Goal: Book appointment/travel/reservation

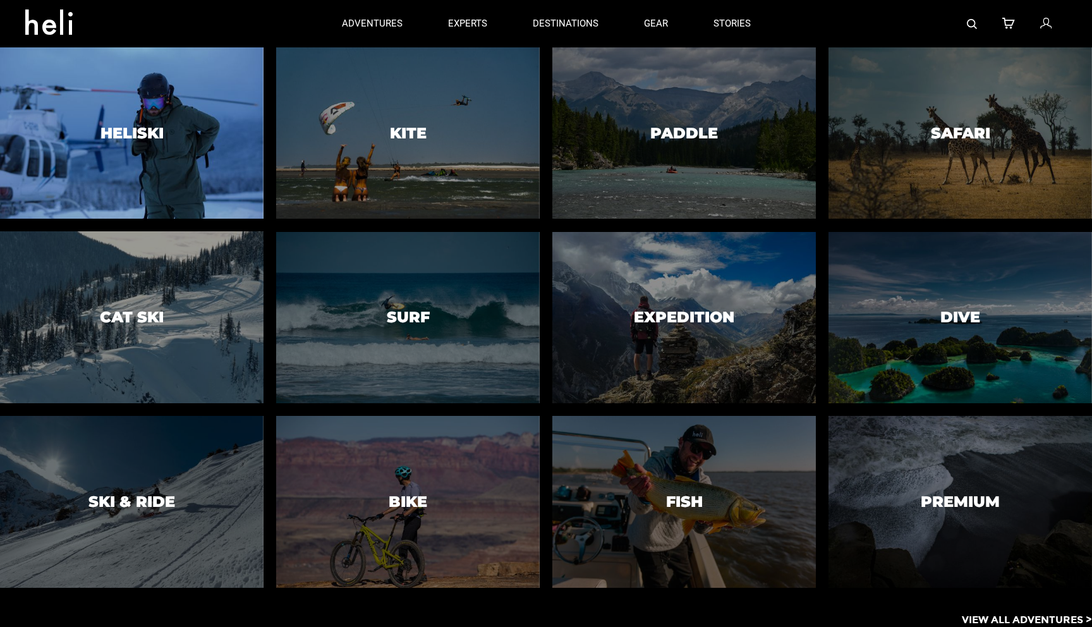
click at [146, 153] on div at bounding box center [131, 132] width 269 height 175
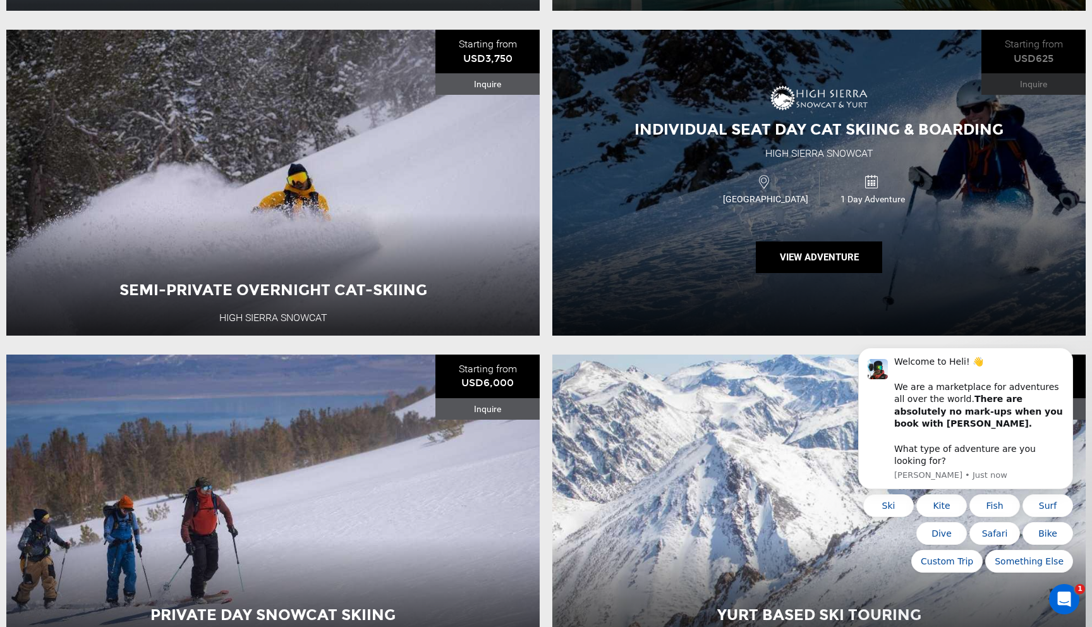
scroll to position [438, 0]
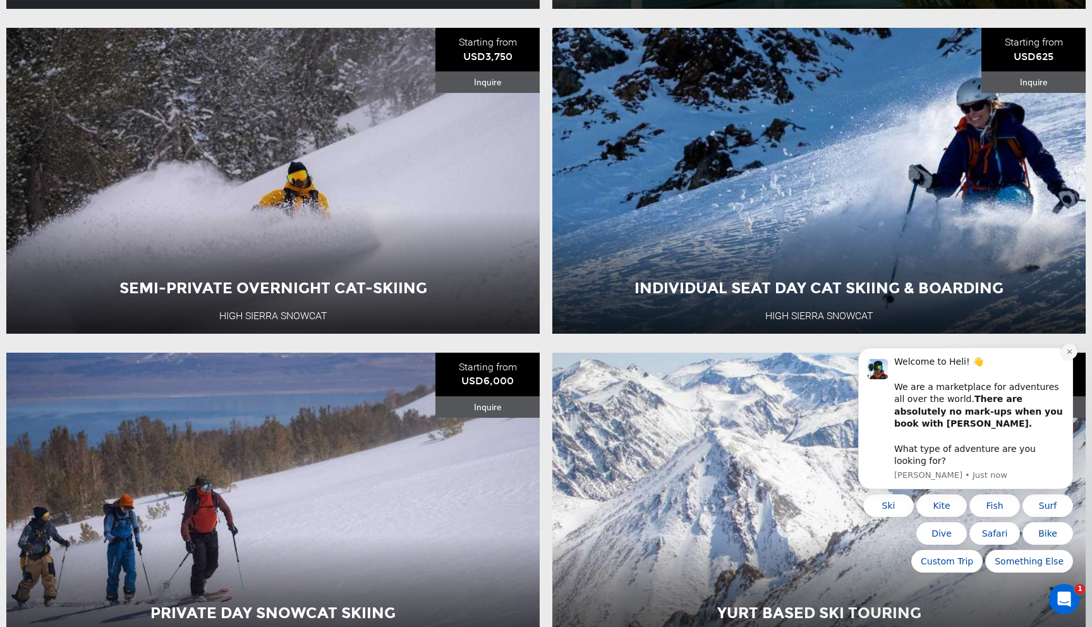
click at [1072, 360] on button "Dismiss notification" at bounding box center [1069, 351] width 16 height 16
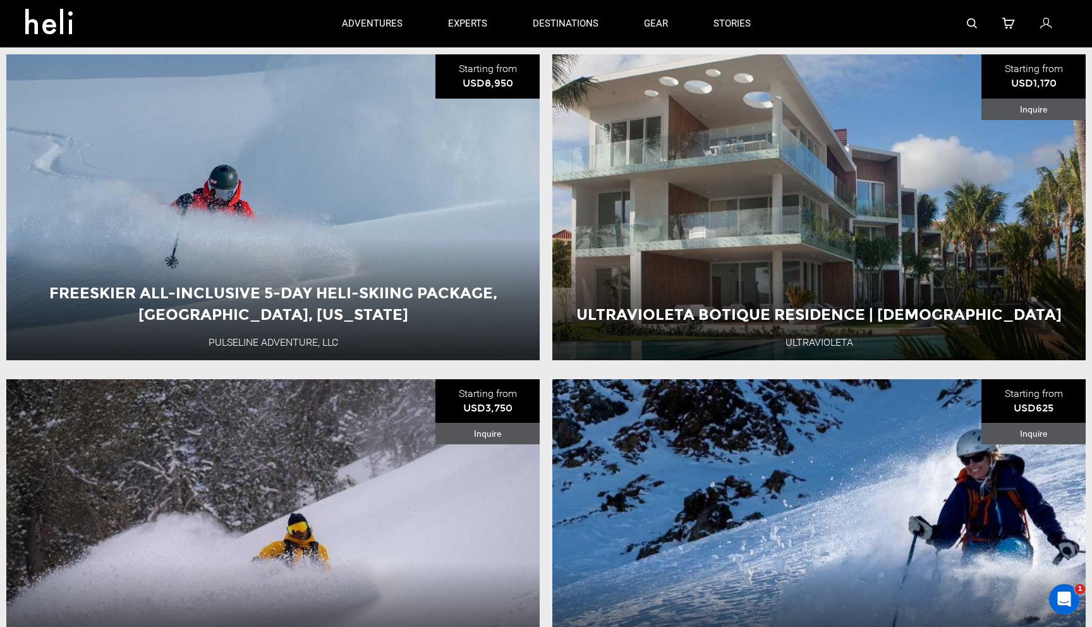
scroll to position [0, 0]
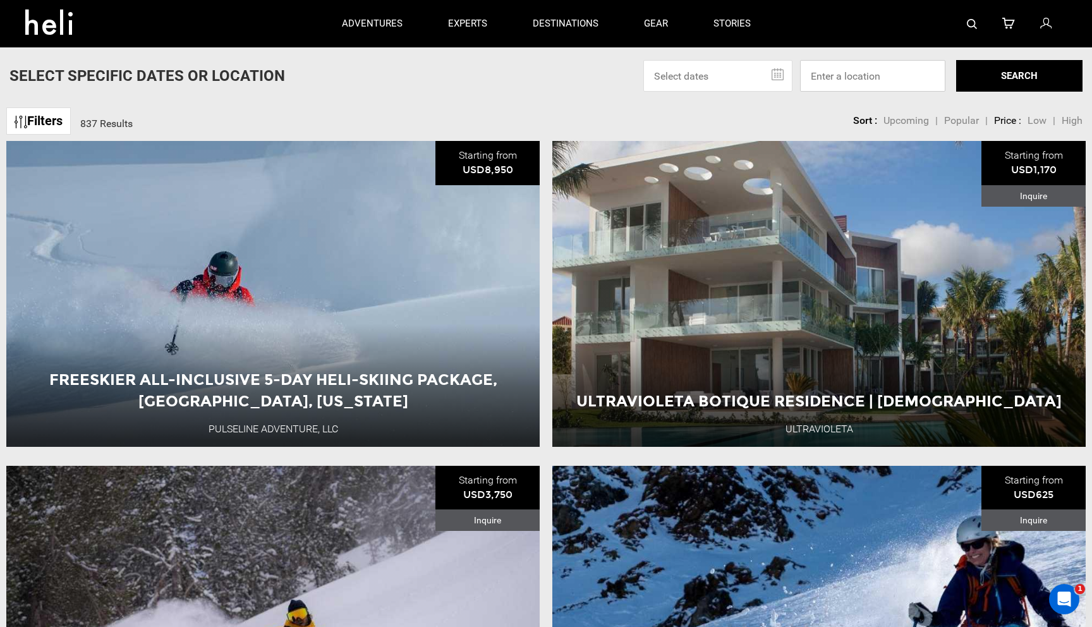
click at [824, 91] on input at bounding box center [872, 76] width 145 height 32
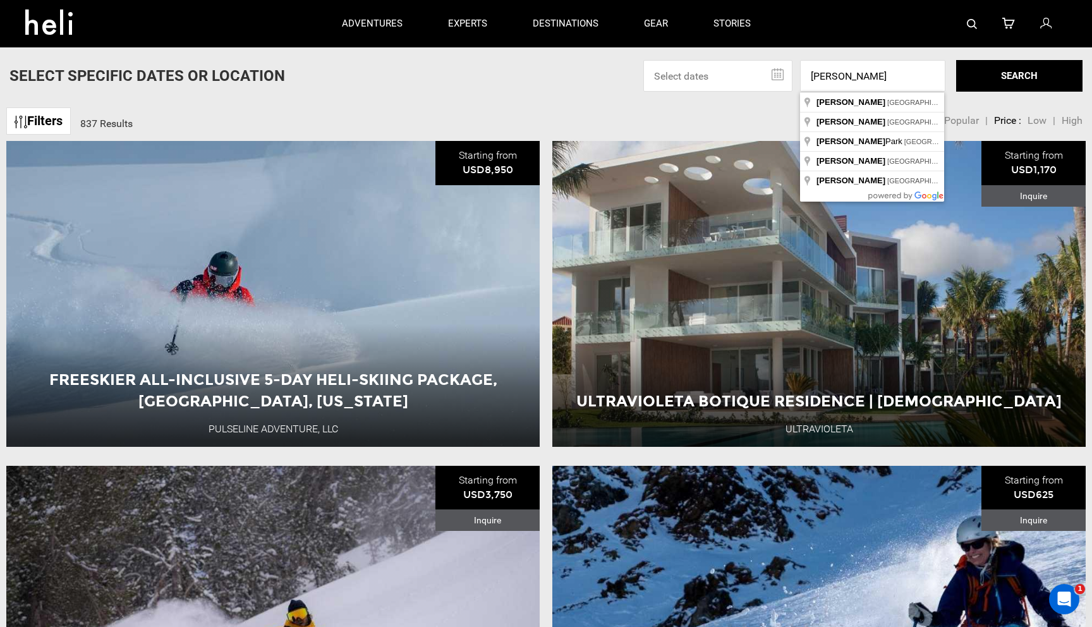
type input "[PERSON_NAME], [GEOGRAPHIC_DATA], [GEOGRAPHIC_DATA]"
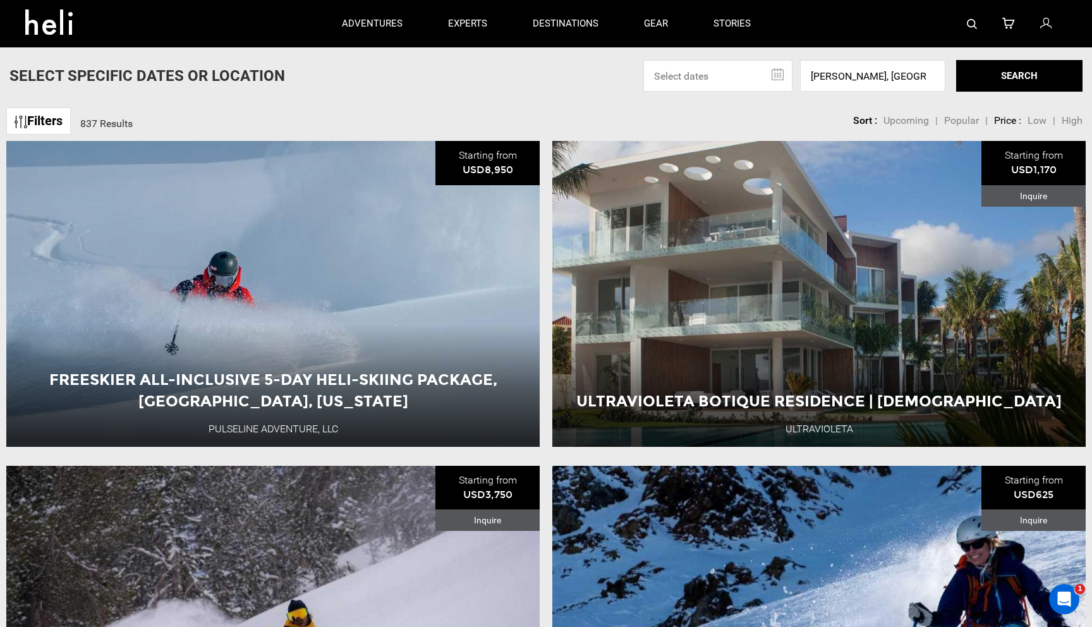
click at [988, 82] on button "SEARCH" at bounding box center [1019, 76] width 126 height 32
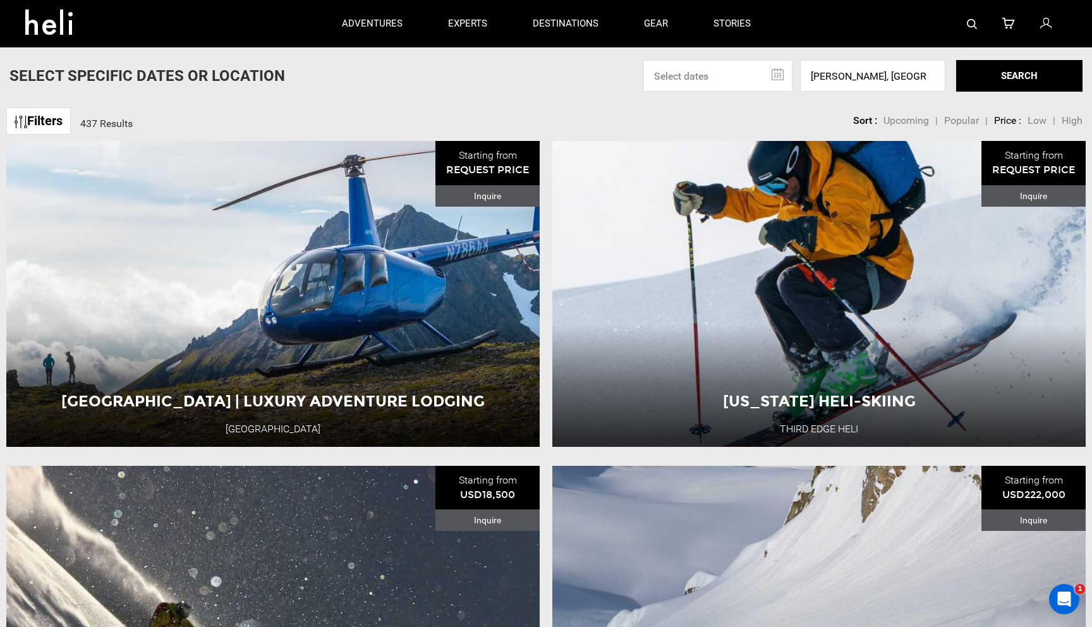
click at [780, 69] on input "text" at bounding box center [717, 76] width 149 height 32
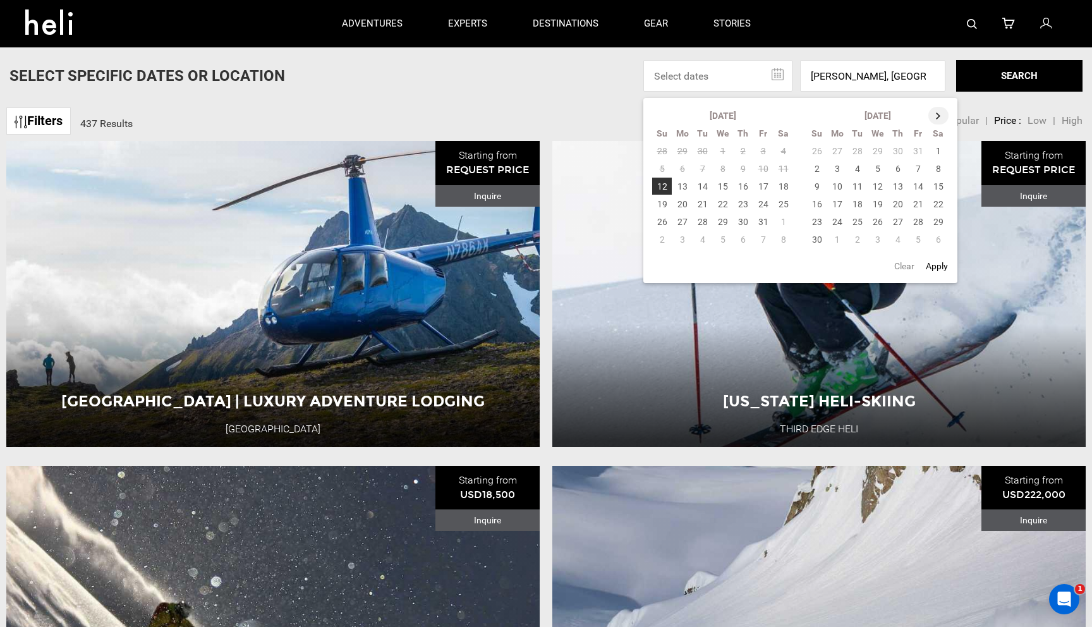
click at [940, 114] on th at bounding box center [938, 116] width 20 height 18
click at [898, 171] on td "11" at bounding box center [898, 169] width 20 height 18
click at [998, 76] on button "SEARCH" at bounding box center [1019, 76] width 126 height 32
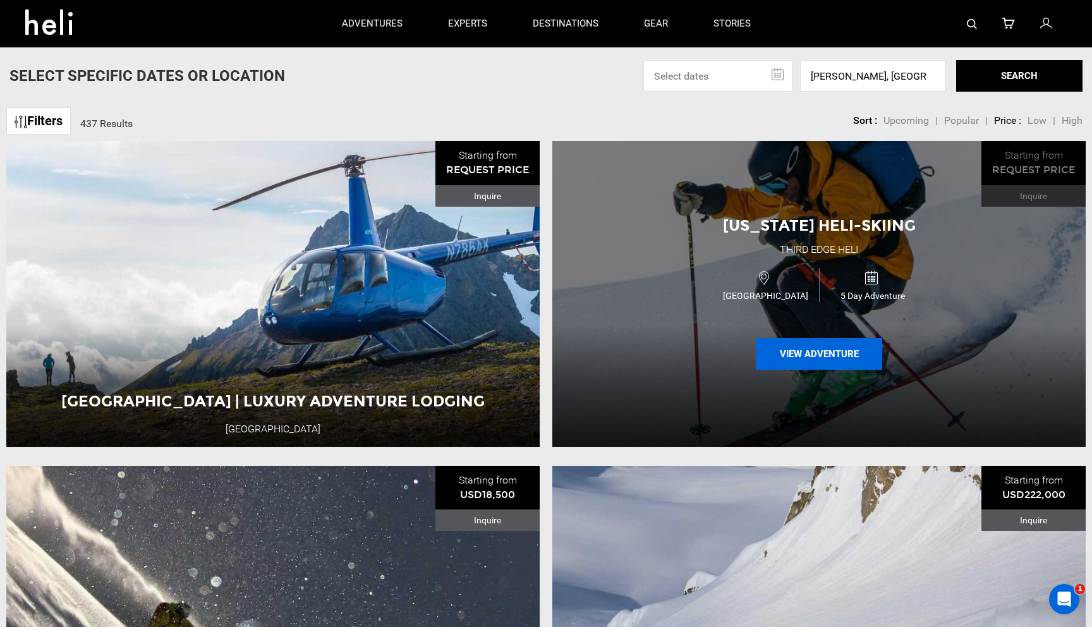
click at [807, 356] on button "View Adventure" at bounding box center [819, 354] width 126 height 32
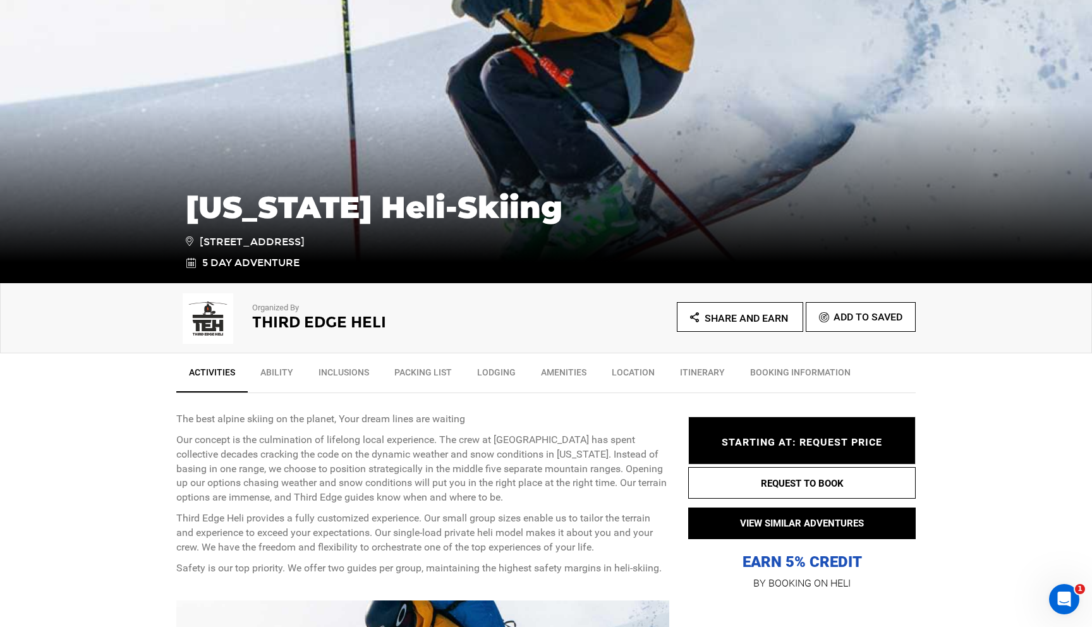
scroll to position [145, 0]
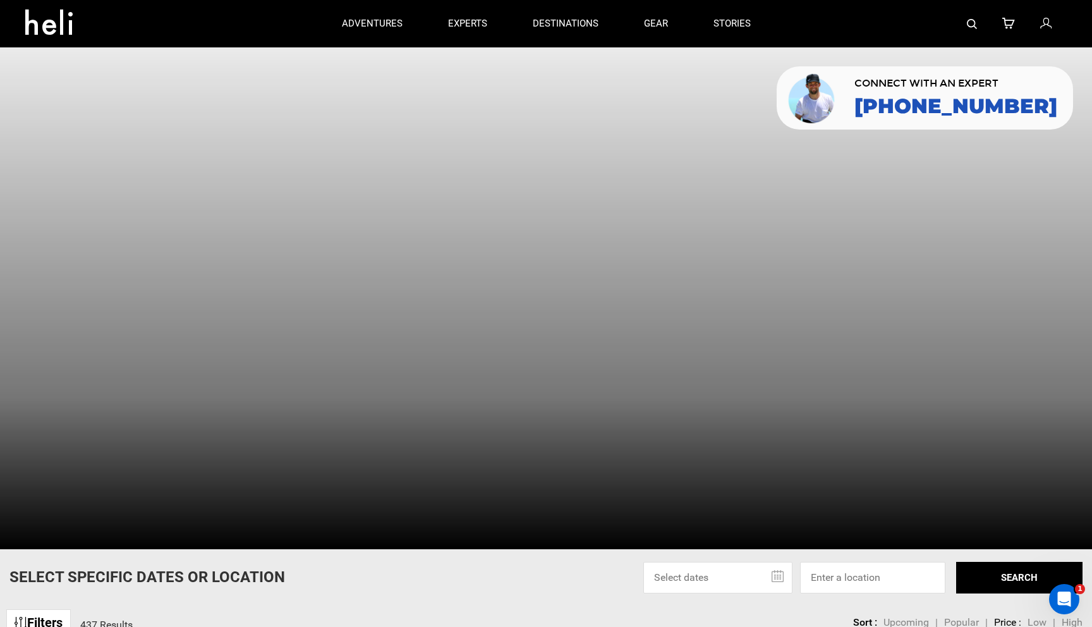
type input "Heli Skiing"
